Goal: Task Accomplishment & Management: Manage account settings

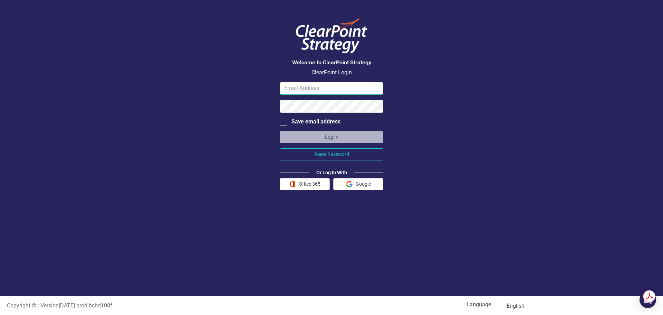
type input "dbrown@gunnisoncounty.org"
click at [284, 121] on div at bounding box center [284, 122] width 8 height 8
click at [284, 121] on input "Save email address" at bounding box center [282, 120] width 4 height 4
checkbox input "true"
click at [332, 134] on button "Log In" at bounding box center [332, 137] width 104 height 12
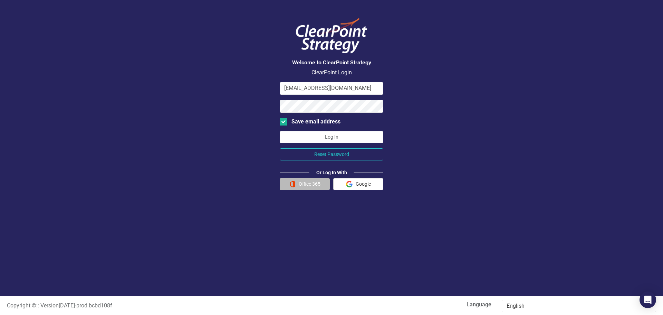
click at [308, 182] on button "Office 365" at bounding box center [305, 184] width 50 height 12
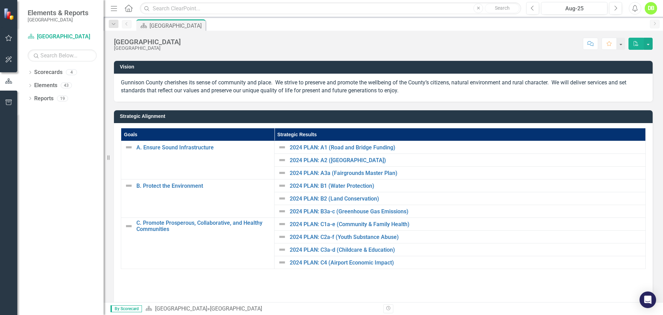
scroll to position [35, 0]
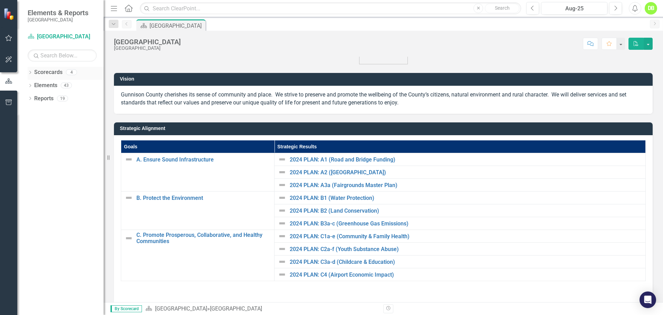
click at [30, 72] on icon "Dropdown" at bounding box center [30, 73] width 5 height 4
click at [34, 85] on icon "Dropdown" at bounding box center [33, 85] width 5 height 4
click at [41, 97] on icon at bounding box center [41, 97] width 2 height 3
click at [53, 123] on link "[PERSON_NAME]" at bounding box center [78, 125] width 52 height 8
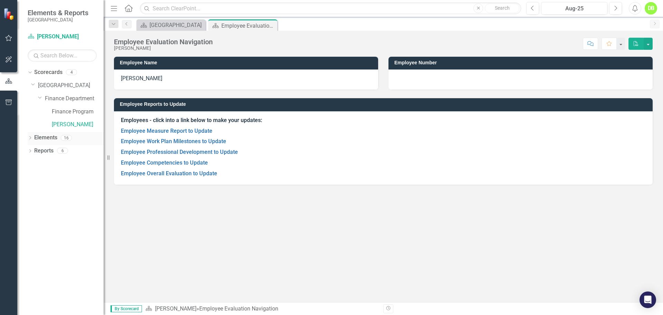
click at [31, 138] on icon "Dropdown" at bounding box center [30, 138] width 5 height 4
click at [34, 150] on icon "Dropdown" at bounding box center [33, 152] width 5 height 4
click at [53, 160] on div "Overall Evaluation" at bounding box center [71, 162] width 44 height 6
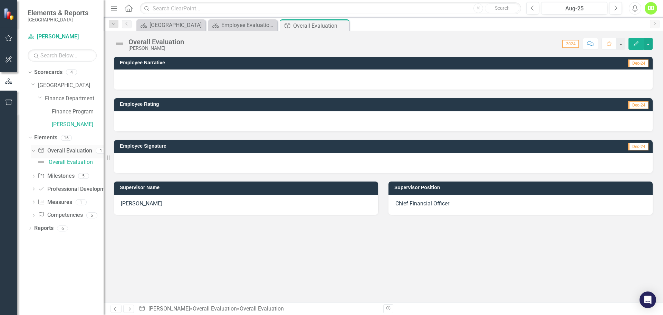
click at [34, 151] on icon at bounding box center [33, 151] width 3 height 2
click at [36, 163] on icon "Dropdown" at bounding box center [33, 165] width 5 height 4
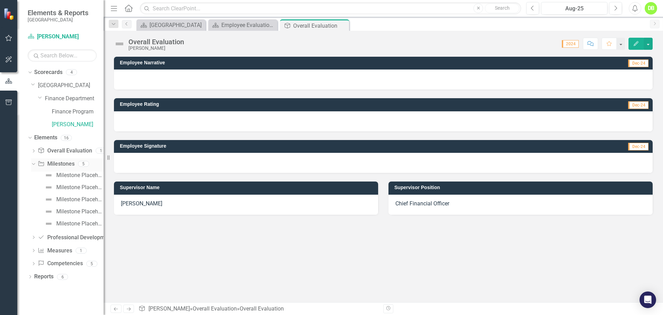
click at [34, 163] on icon "Dropdown" at bounding box center [33, 163] width 4 height 5
click at [34, 176] on icon "Dropdown" at bounding box center [33, 177] width 5 height 4
click at [34, 176] on icon "Dropdown" at bounding box center [33, 176] width 4 height 5
click at [34, 188] on div "Dropdown" at bounding box center [33, 191] width 5 height 6
click at [32, 211] on div "Dropdown Competency Competencies 5" at bounding box center [67, 215] width 73 height 13
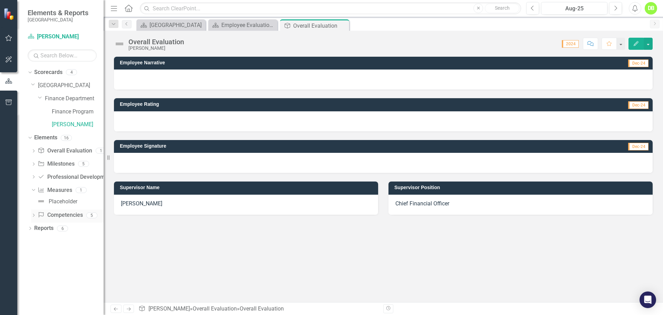
click at [34, 215] on icon "Dropdown" at bounding box center [33, 216] width 5 height 4
click at [34, 202] on icon "Dropdown" at bounding box center [33, 202] width 4 height 5
click at [30, 216] on icon at bounding box center [30, 215] width 2 height 3
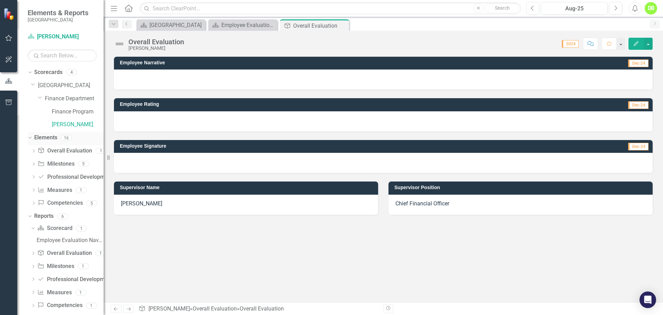
click at [30, 137] on icon "Dropdown" at bounding box center [29, 137] width 4 height 5
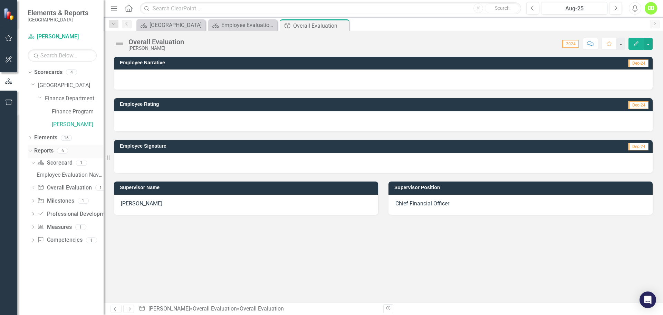
click at [29, 152] on icon "Dropdown" at bounding box center [29, 150] width 4 height 5
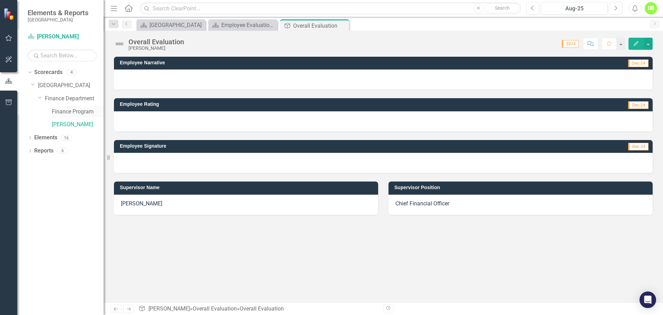
click at [61, 108] on link "Finance Program" at bounding box center [78, 112] width 52 height 8
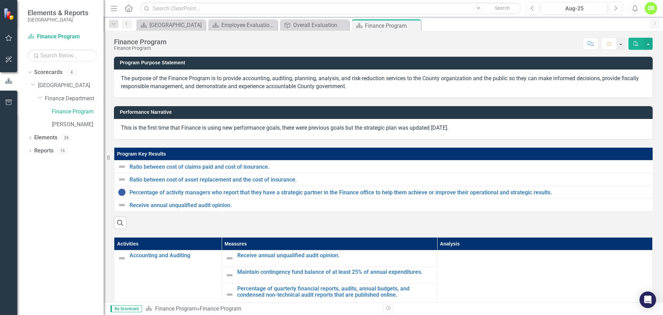
click at [333, 140] on div "Program Key Results Ratio between cost of claims paid and cost of insurance. Li…" at bounding box center [383, 183] width 549 height 89
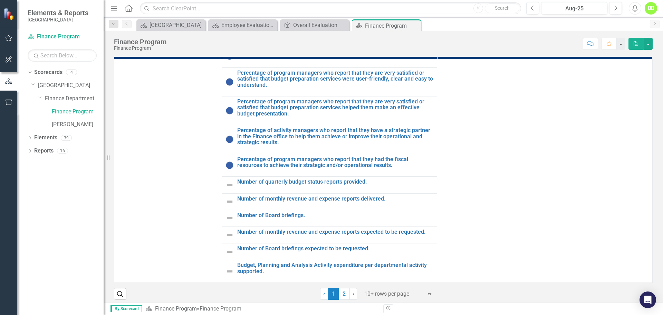
scroll to position [200, 0]
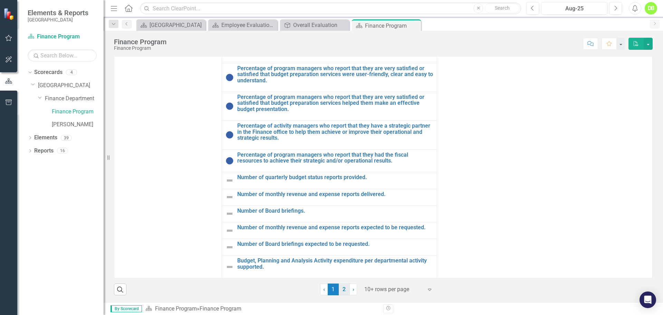
click at [342, 289] on link "2" at bounding box center [344, 289] width 11 height 12
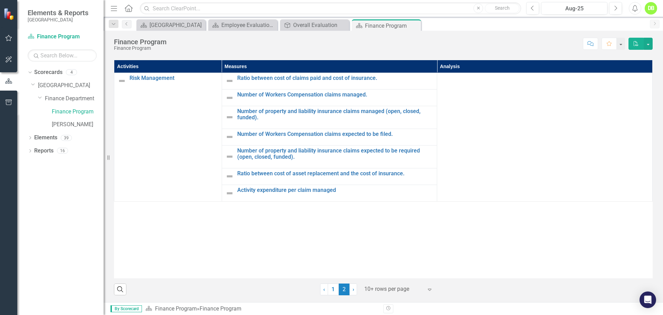
scroll to position [182, 0]
click at [331, 288] on link "1" at bounding box center [333, 289] width 11 height 12
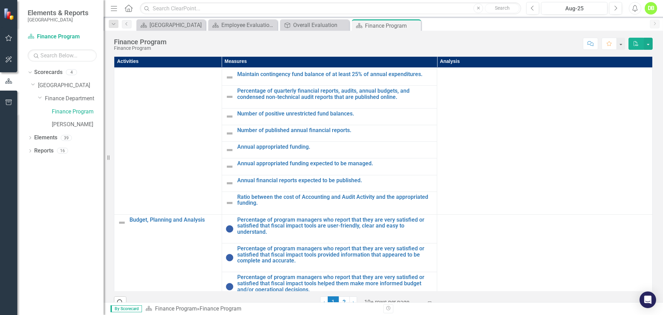
scroll to position [0, 0]
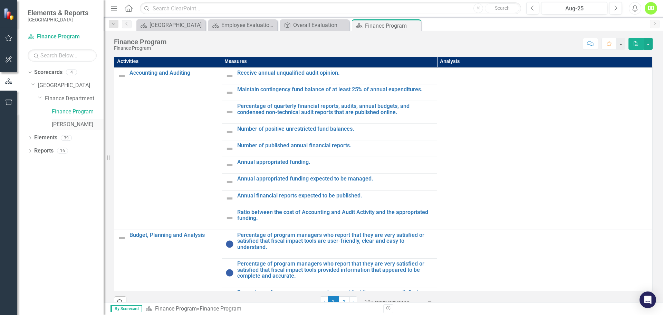
click at [64, 123] on link "[PERSON_NAME]" at bounding box center [78, 125] width 52 height 8
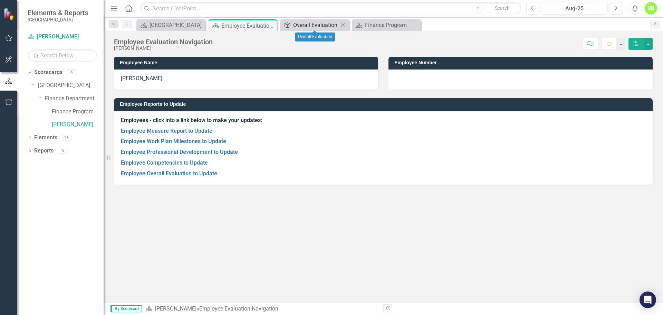
click at [305, 24] on div "Overall Evaluation" at bounding box center [316, 25] width 46 height 9
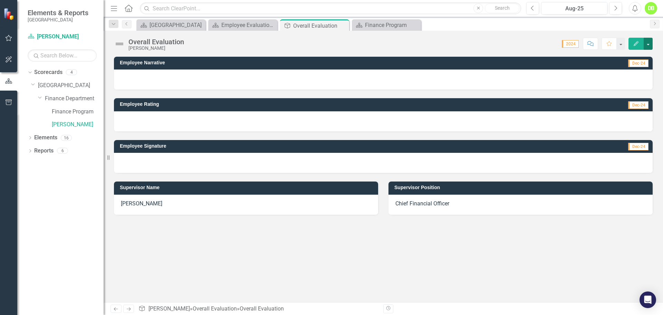
click at [647, 42] on button "button" at bounding box center [648, 44] width 9 height 12
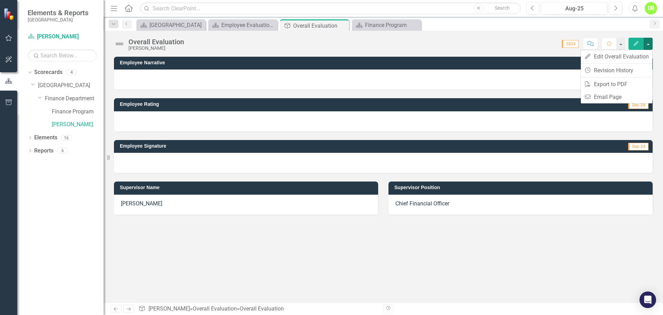
click at [519, 42] on div "Score: N/A 2024 Completed Comment Favorite Edit" at bounding box center [420, 44] width 465 height 12
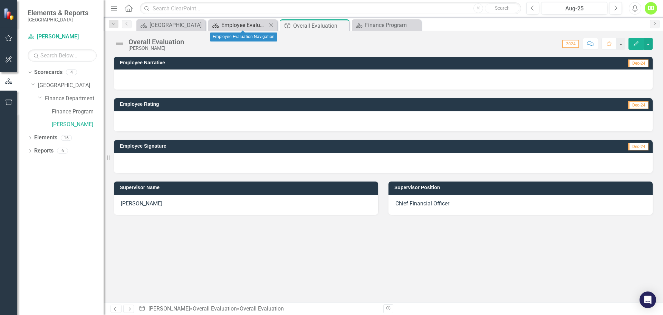
click at [241, 21] on div "Employee Evaluation Navigation" at bounding box center [244, 25] width 46 height 9
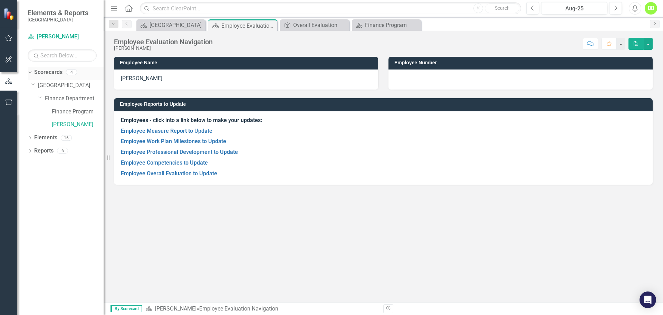
click at [72, 71] on div "4" at bounding box center [71, 72] width 11 height 6
click at [378, 24] on div "Finance Program" at bounding box center [388, 25] width 46 height 9
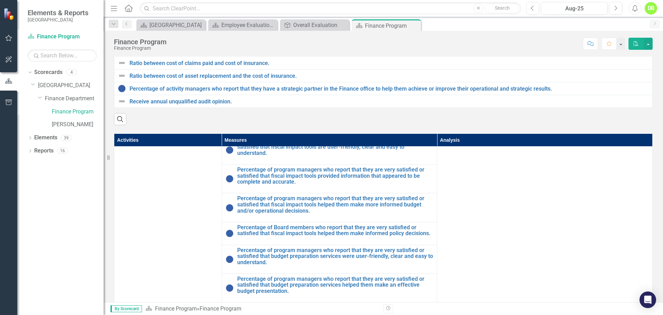
scroll to position [207, 0]
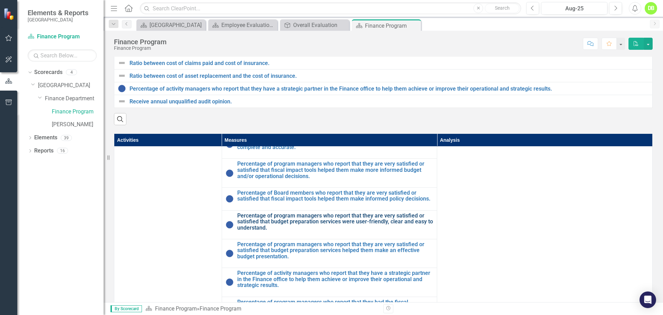
click at [252, 231] on link "Percentage of program managers who report that they are very satisfied or satis…" at bounding box center [335, 221] width 197 height 18
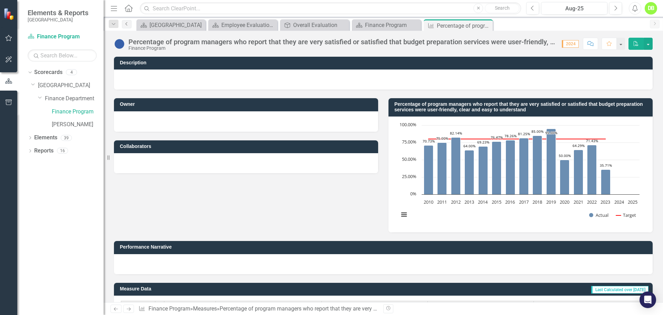
click at [126, 23] on icon at bounding box center [126, 23] width 2 height 3
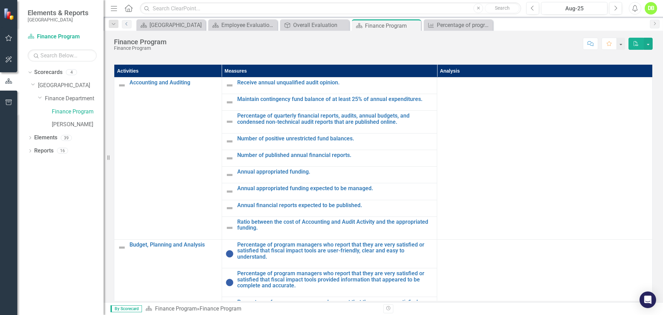
scroll to position [200, 0]
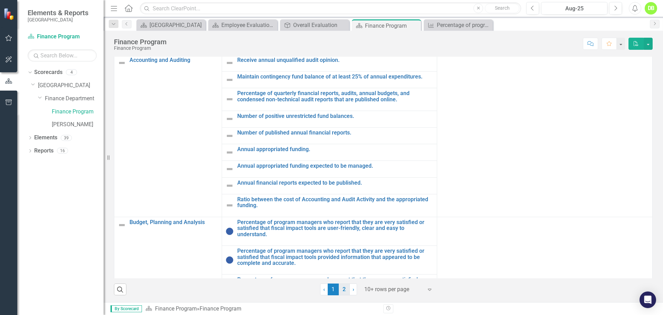
click at [342, 289] on link "2" at bounding box center [344, 289] width 11 height 12
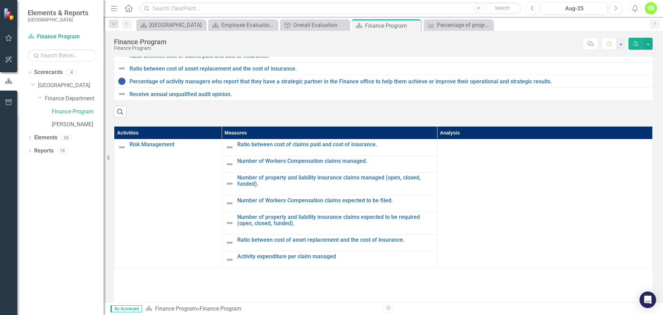
scroll to position [0, 0]
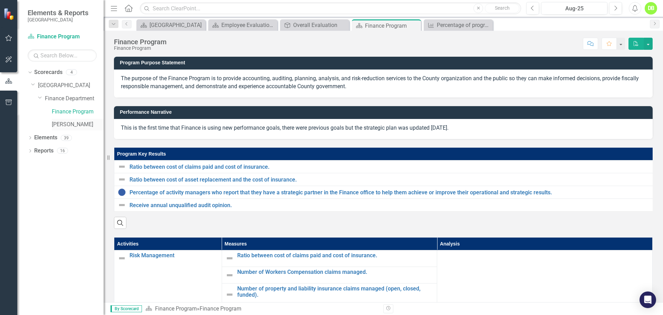
click at [54, 125] on link "[PERSON_NAME]" at bounding box center [78, 125] width 52 height 8
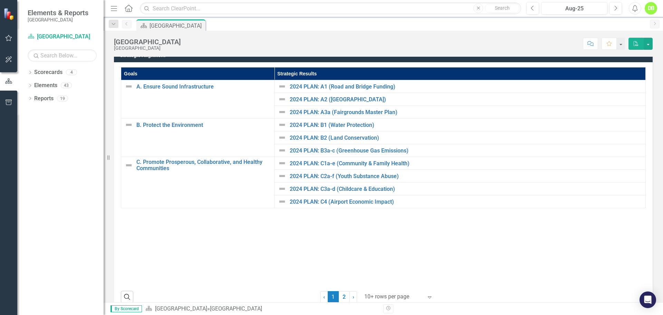
scroll to position [122, 0]
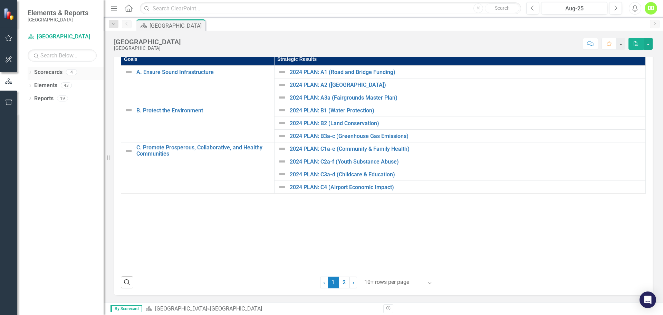
click at [31, 72] on icon "Dropdown" at bounding box center [30, 73] width 5 height 4
click at [33, 85] on icon "Dropdown" at bounding box center [33, 85] width 5 height 4
click at [43, 99] on icon "Dropdown" at bounding box center [40, 98] width 5 height 4
click at [65, 125] on link "[PERSON_NAME]" at bounding box center [78, 125] width 52 height 8
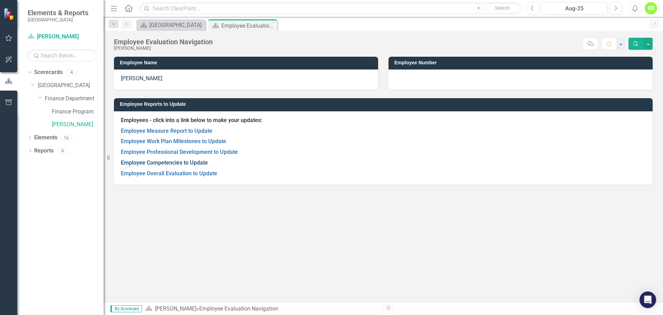
click at [143, 164] on link "Employee Competencies to Update" at bounding box center [164, 162] width 87 height 7
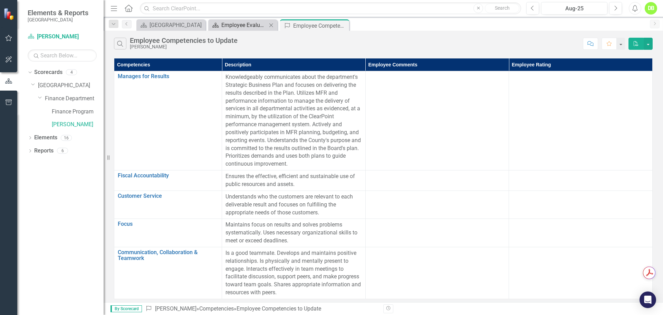
click at [255, 25] on div "Employee Evaluation Navigation" at bounding box center [244, 25] width 46 height 9
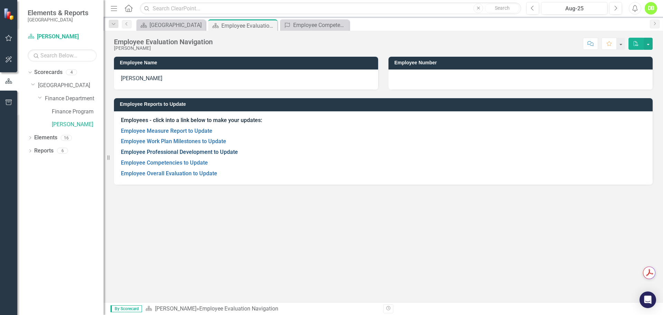
click at [156, 153] on link "Employee Professional Development to Update" at bounding box center [179, 152] width 117 height 7
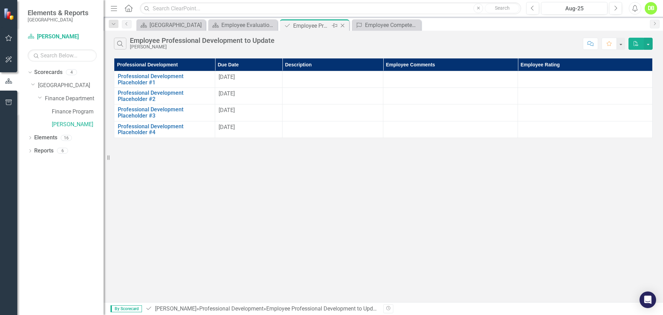
click at [342, 27] on icon "Close" at bounding box center [342, 26] width 7 height 6
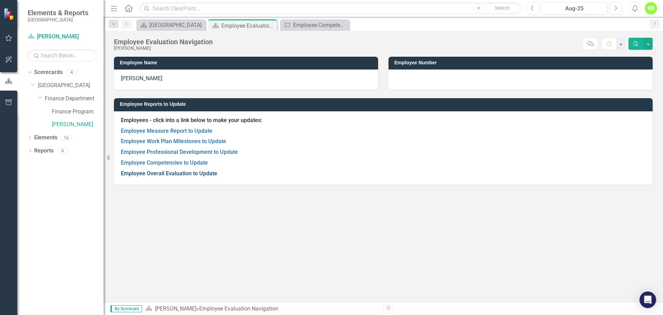
click at [157, 174] on link "Employee Overall Evaluation to Update" at bounding box center [169, 173] width 96 height 7
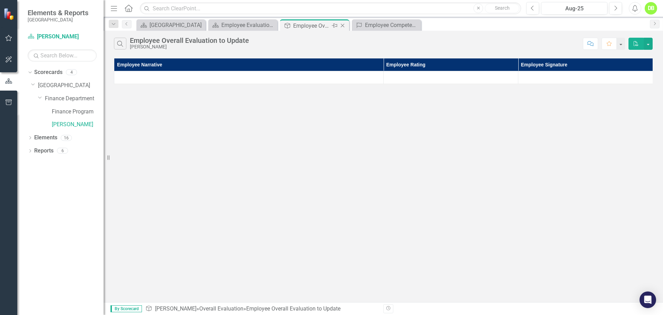
click at [342, 26] on icon "Close" at bounding box center [342, 26] width 7 height 6
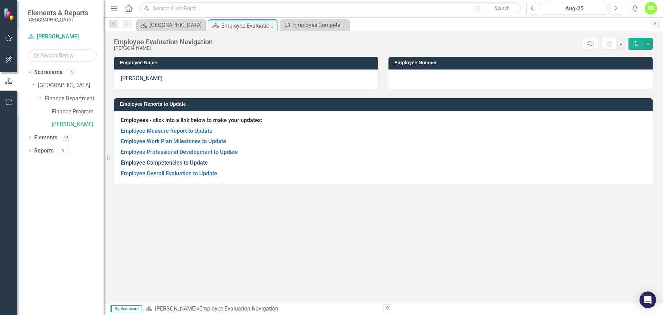
click at [154, 164] on link "Employee Competencies to Update" at bounding box center [164, 162] width 87 height 7
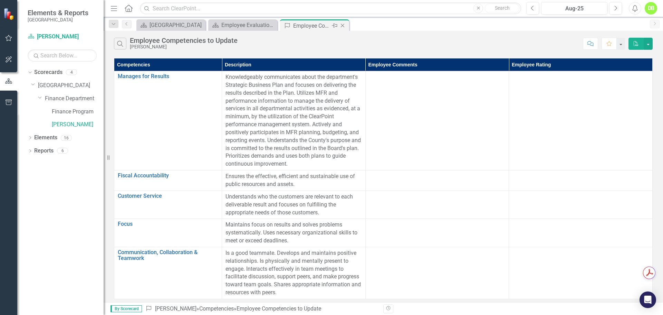
click at [342, 24] on icon "Close" at bounding box center [342, 26] width 7 height 6
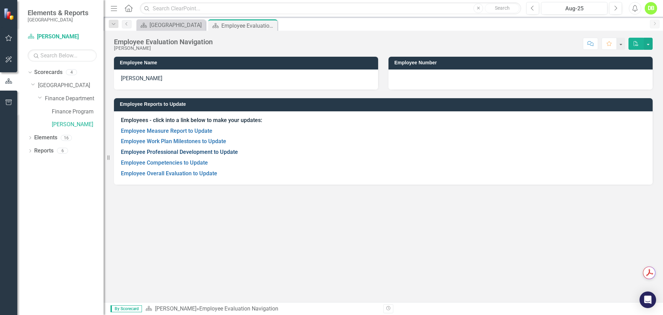
click at [160, 151] on link "Employee Professional Development to Update" at bounding box center [179, 152] width 117 height 7
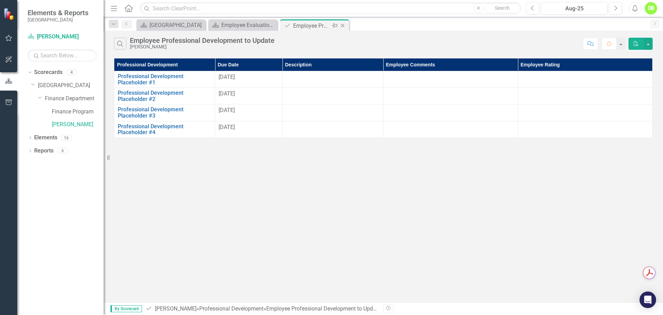
click at [342, 25] on icon "Close" at bounding box center [342, 26] width 7 height 6
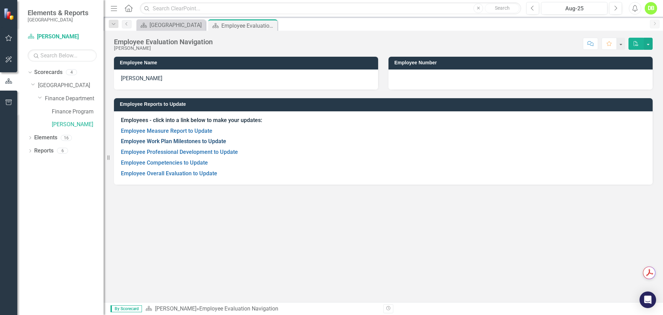
click at [163, 140] on link "Employee Work Plan Milestones to Update" at bounding box center [173, 141] width 105 height 7
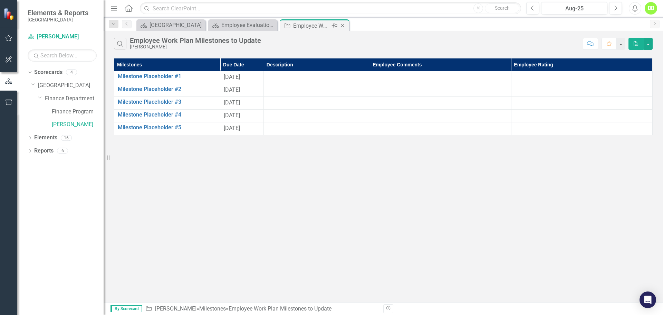
click at [344, 24] on icon "Close" at bounding box center [342, 26] width 7 height 6
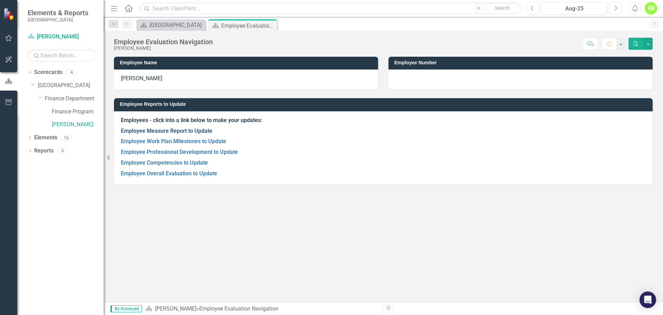
click at [166, 131] on link "Employee Measure Report to Update" at bounding box center [167, 130] width 92 height 7
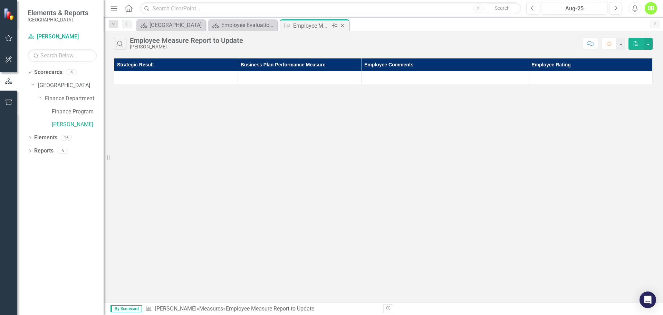
click at [342, 25] on icon "Close" at bounding box center [342, 26] width 7 height 6
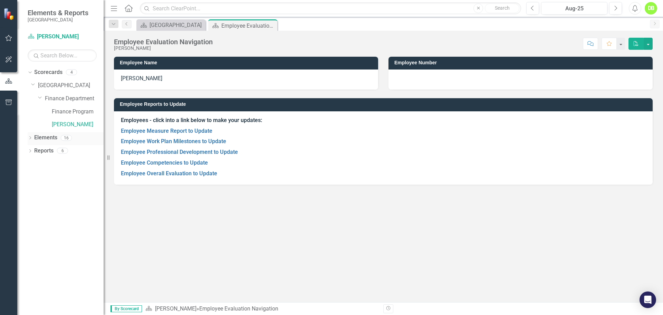
click at [30, 136] on icon "Dropdown" at bounding box center [30, 138] width 5 height 4
click at [58, 154] on link "Overall Evaluation Overall Evaluation" at bounding box center [65, 151] width 54 height 8
click at [36, 151] on icon "Dropdown" at bounding box center [33, 152] width 5 height 4
click at [70, 162] on div "Overall Evaluation" at bounding box center [71, 162] width 44 height 6
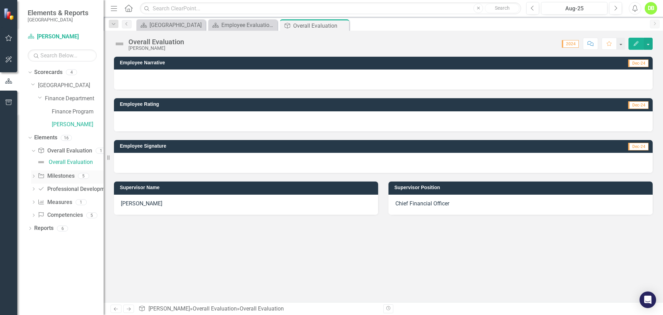
click at [34, 176] on icon at bounding box center [34, 175] width 2 height 3
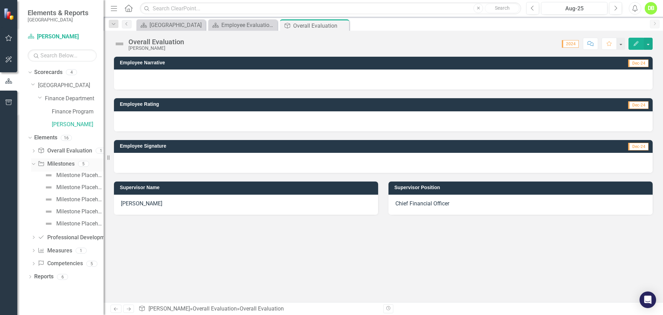
click at [34, 164] on icon at bounding box center [33, 164] width 3 height 2
click at [31, 138] on icon "Dropdown" at bounding box center [29, 137] width 4 height 5
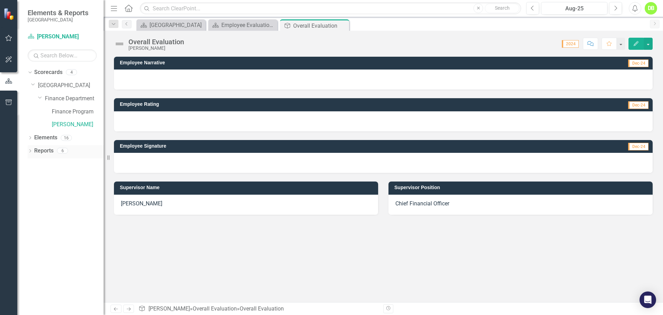
click at [30, 150] on icon at bounding box center [30, 150] width 2 height 3
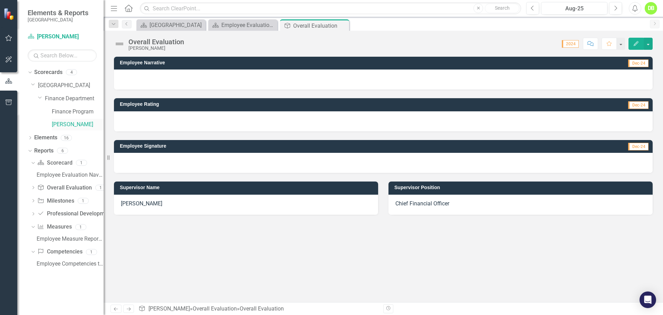
drag, startPoint x: 67, startPoint y: 123, endPoint x: 56, endPoint y: 123, distance: 10.4
click at [56, 123] on link "[PERSON_NAME]" at bounding box center [78, 125] width 52 height 8
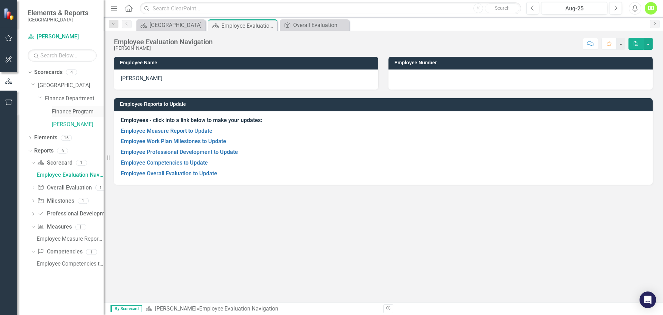
click at [59, 111] on link "Finance Program" at bounding box center [78, 112] width 52 height 8
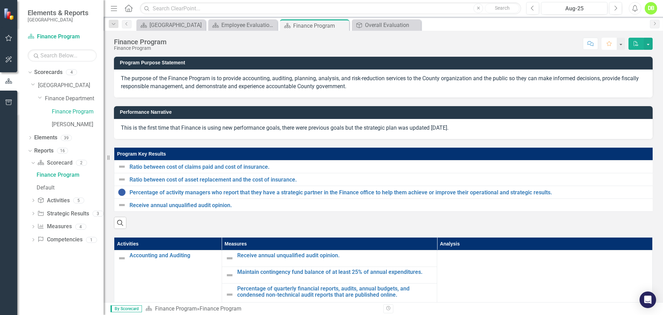
click at [608, 42] on icon "Favorite" at bounding box center [609, 43] width 6 height 5
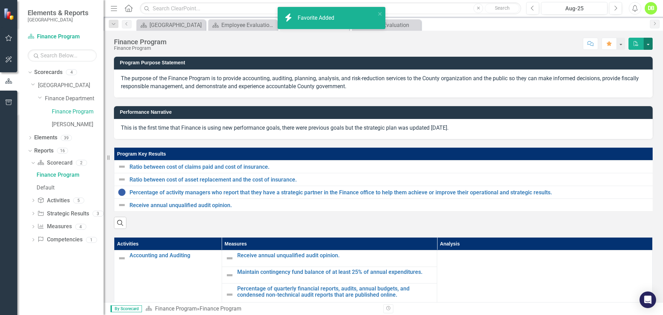
click at [649, 43] on button "button" at bounding box center [648, 44] width 9 height 12
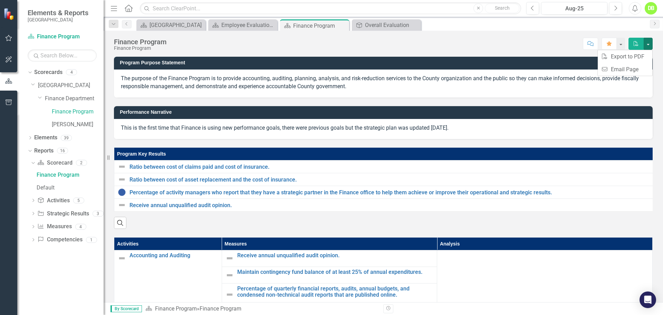
click at [544, 43] on div "Score: N/A Aug-25 Completed Comment Favorite PDF" at bounding box center [411, 44] width 483 height 12
click at [619, 42] on button "button" at bounding box center [620, 44] width 9 height 12
click at [594, 66] on link "Home Set As Home" at bounding box center [595, 69] width 57 height 13
